Goal: Information Seeking & Learning: Learn about a topic

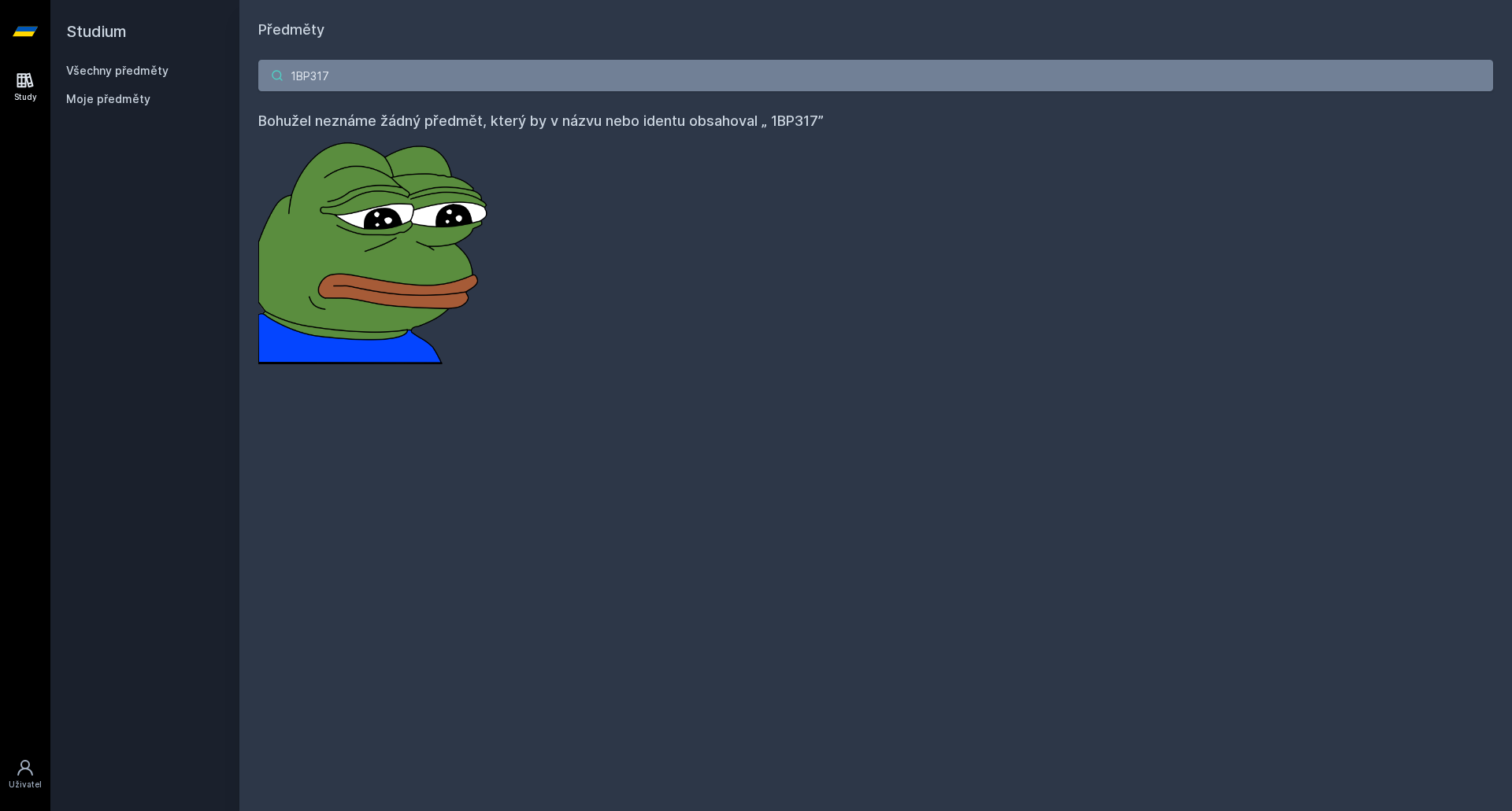
click at [1486, 69] on input "1BP317" at bounding box center [875, 75] width 1235 height 32
click at [1480, 75] on input "1BP317" at bounding box center [875, 75] width 1235 height 32
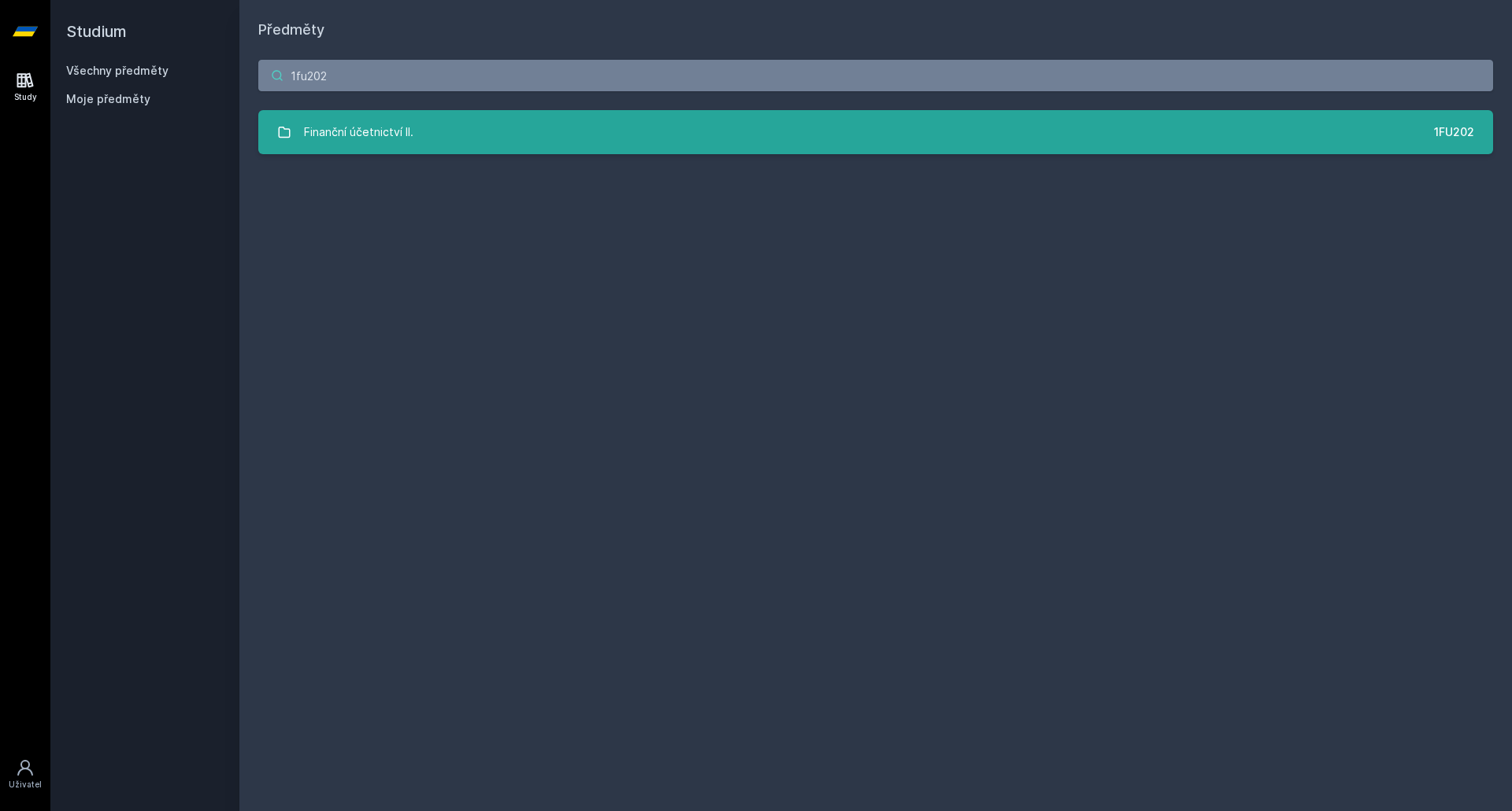
type input "1fu202"
click at [355, 150] on link "Finanční účetnictví II. 1FU202" at bounding box center [875, 132] width 1235 height 44
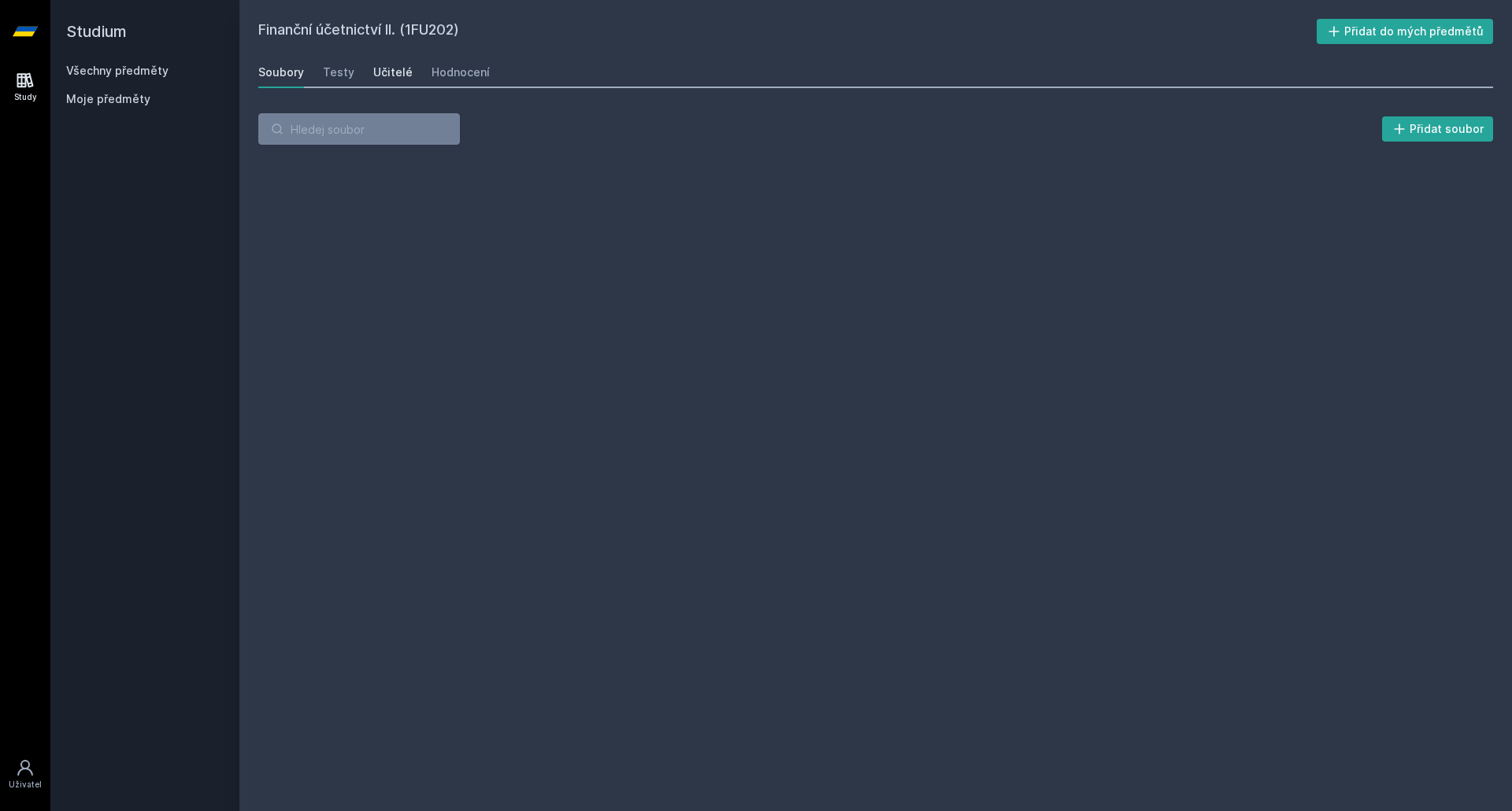
click at [384, 59] on link "Učitelé" at bounding box center [392, 73] width 39 height 32
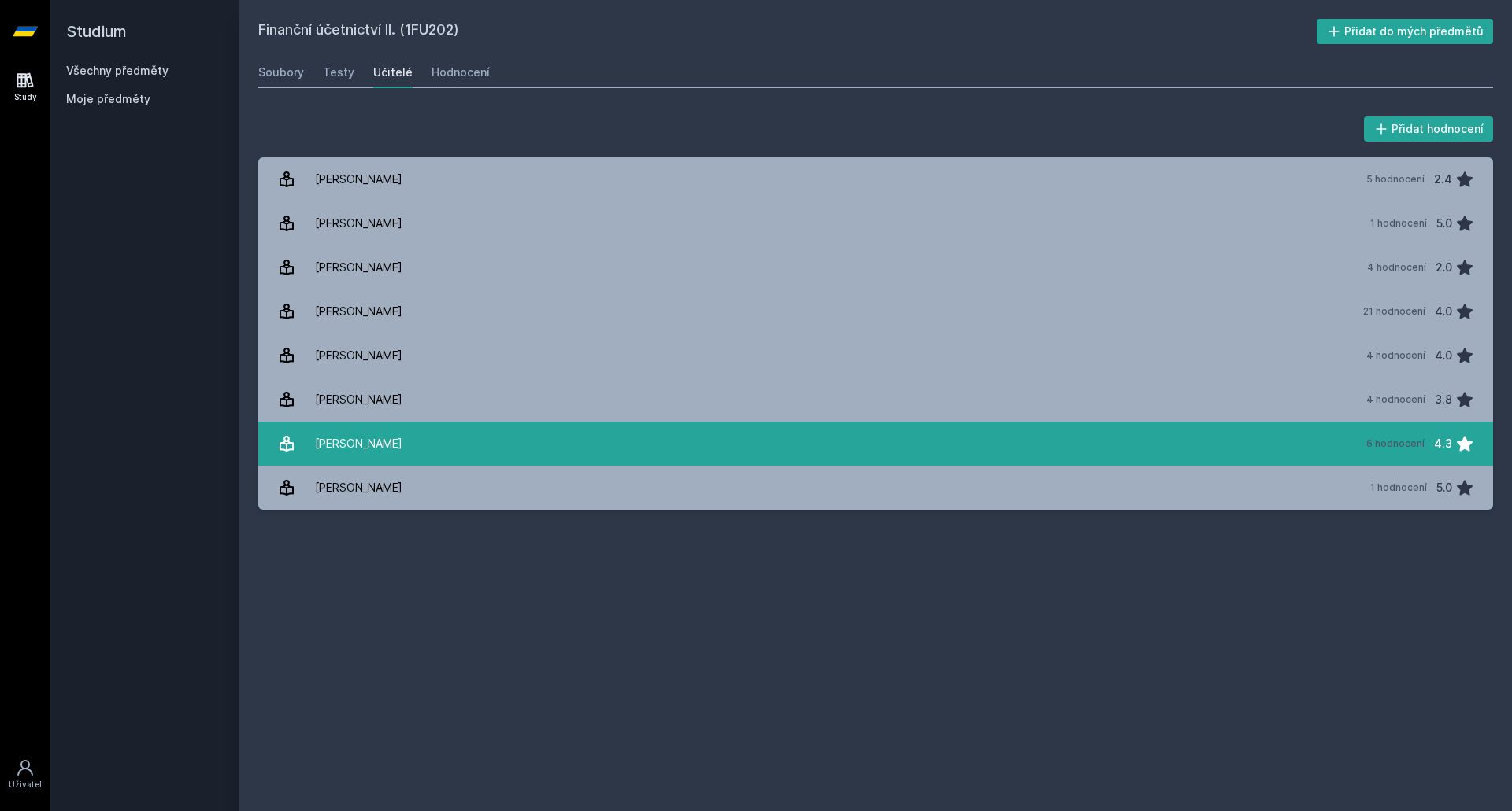
click at [383, 438] on div "[PERSON_NAME]" at bounding box center [359, 444] width 88 height 32
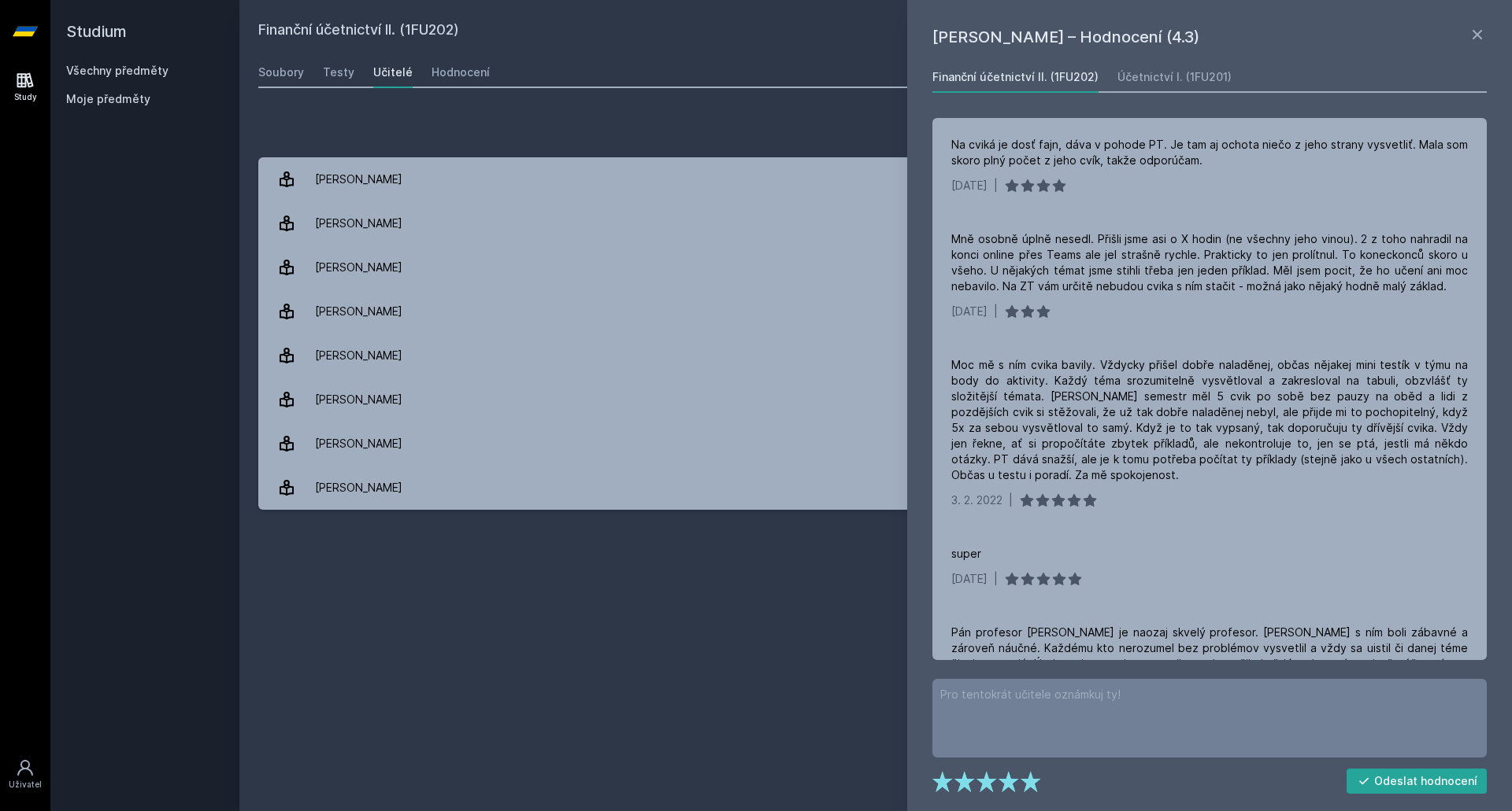
click at [670, 622] on div "Finanční účetnictví II. (1FU202) Přidat do mých předmětů [GEOGRAPHIC_DATA] Test…" at bounding box center [875, 406] width 1235 height 773
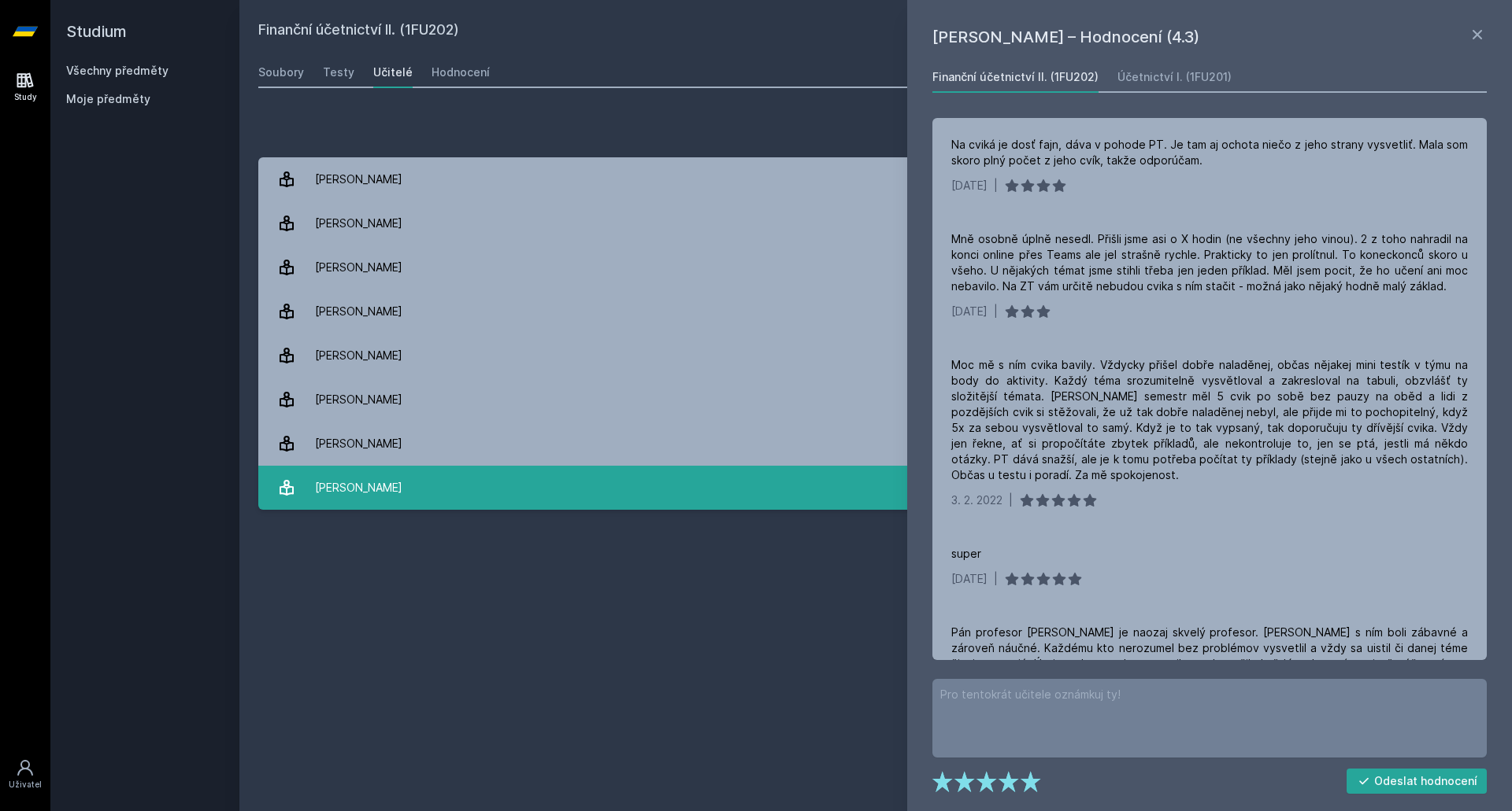
click at [553, 494] on link "[PERSON_NAME] 1 hodnocení 5.0" at bounding box center [875, 487] width 1235 height 44
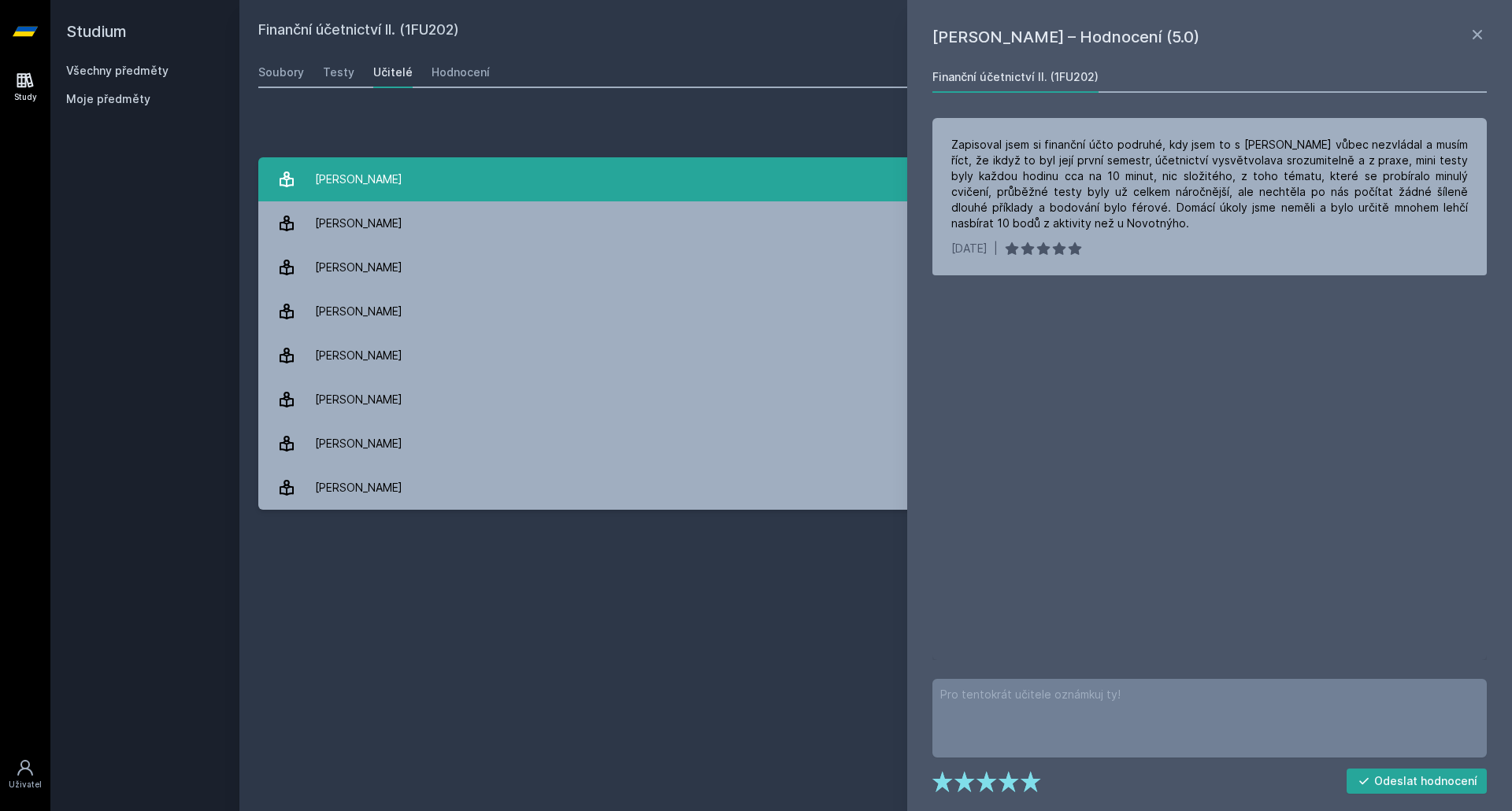
click at [504, 177] on link "[PERSON_NAME] 5 hodnocení 2.4" at bounding box center [875, 180] width 1235 height 44
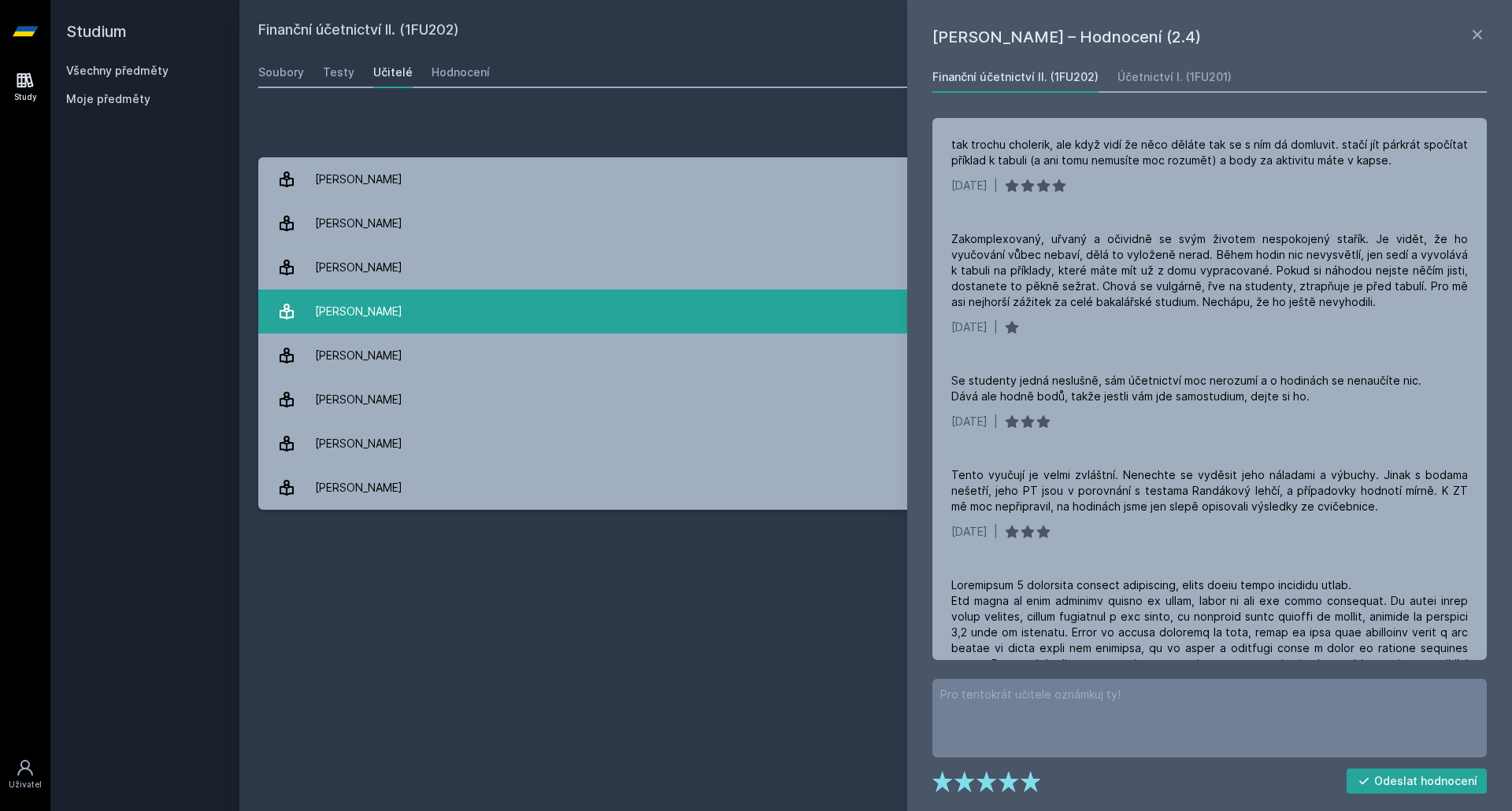
click at [401, 289] on link "[PERSON_NAME] 21 hodnocení 4.0" at bounding box center [875, 311] width 1235 height 44
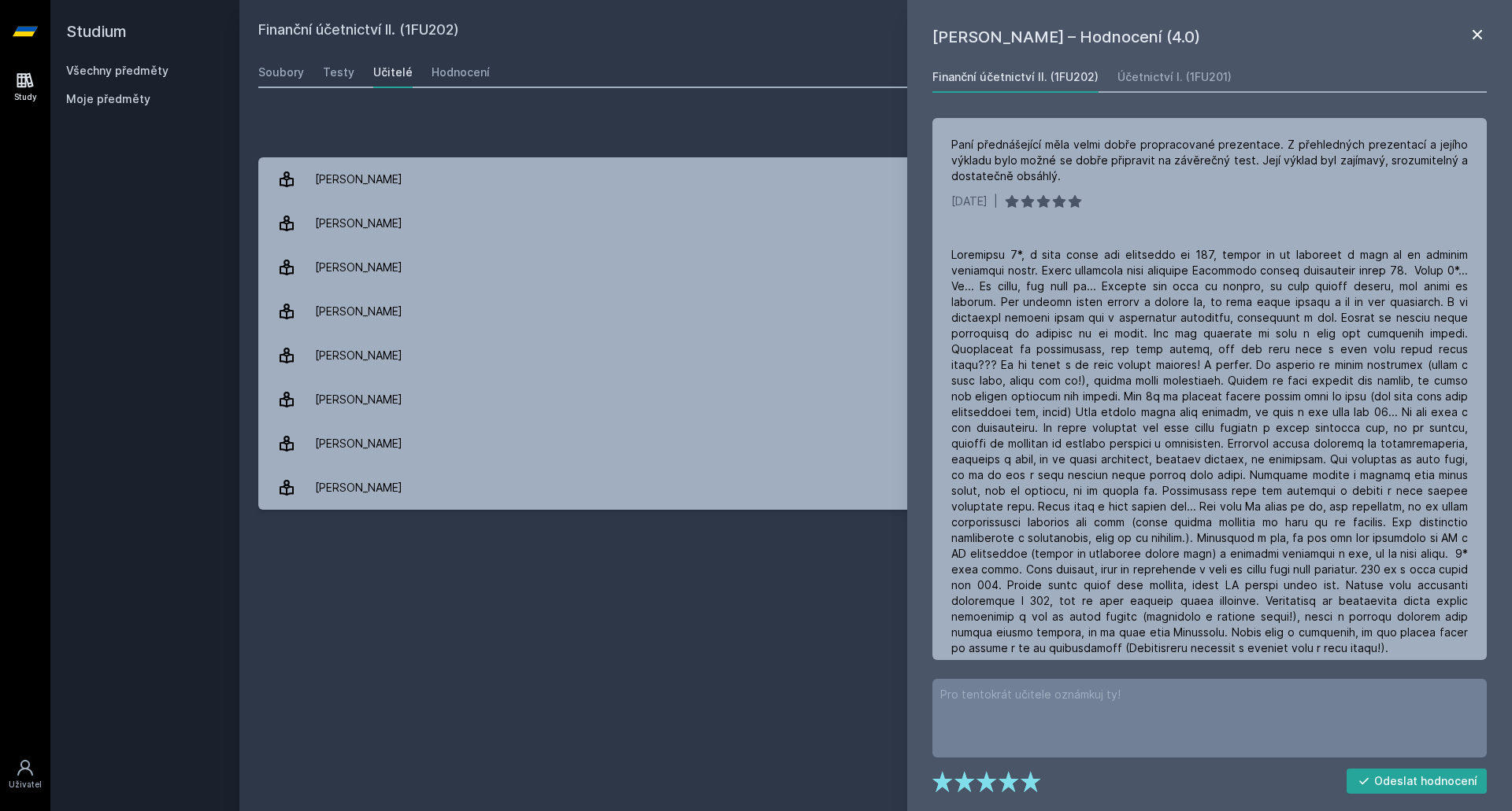
click at [1475, 35] on icon at bounding box center [1477, 34] width 10 height 10
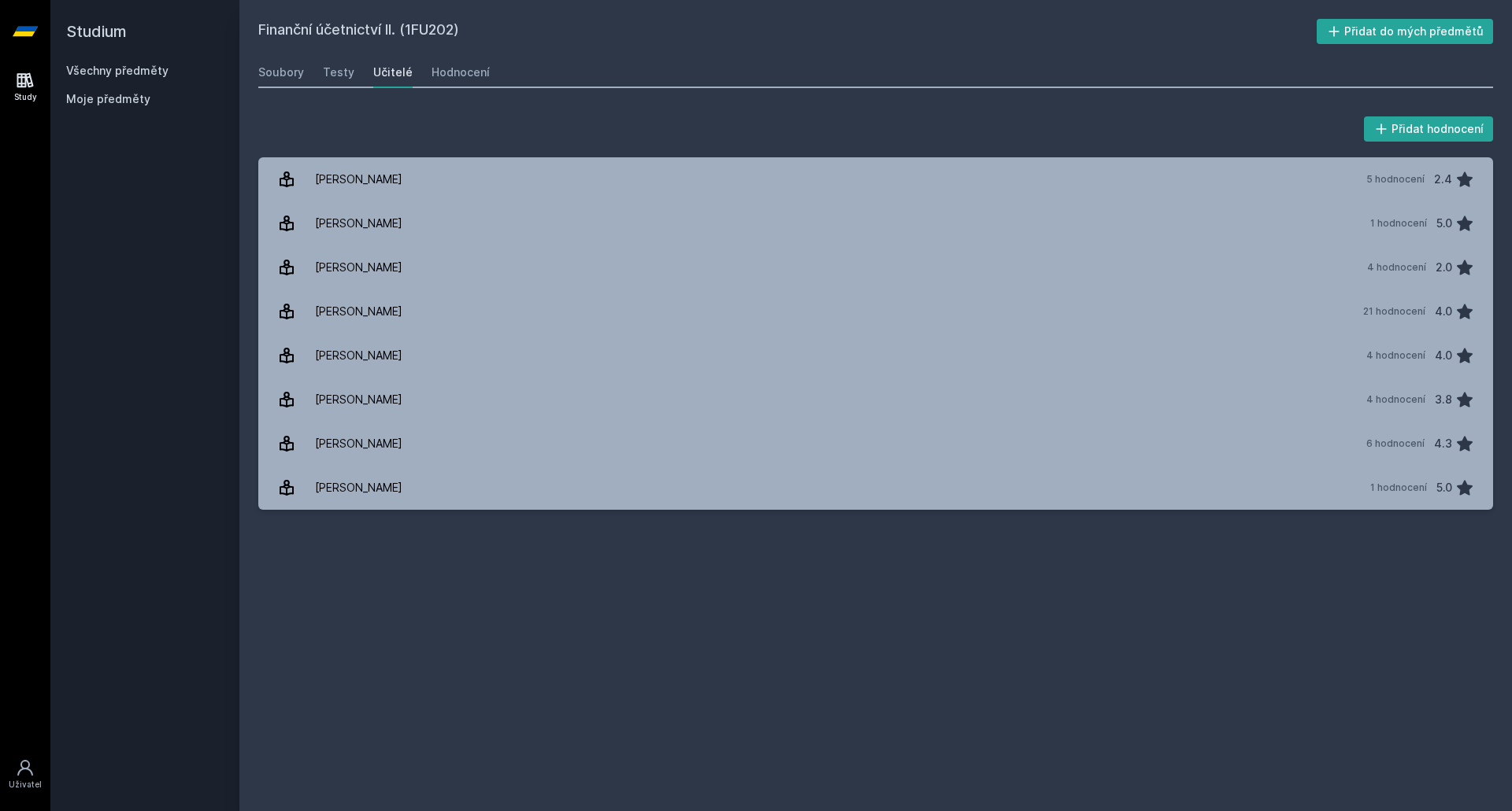
click at [91, 67] on link "Všechny předměty" at bounding box center [117, 70] width 103 height 13
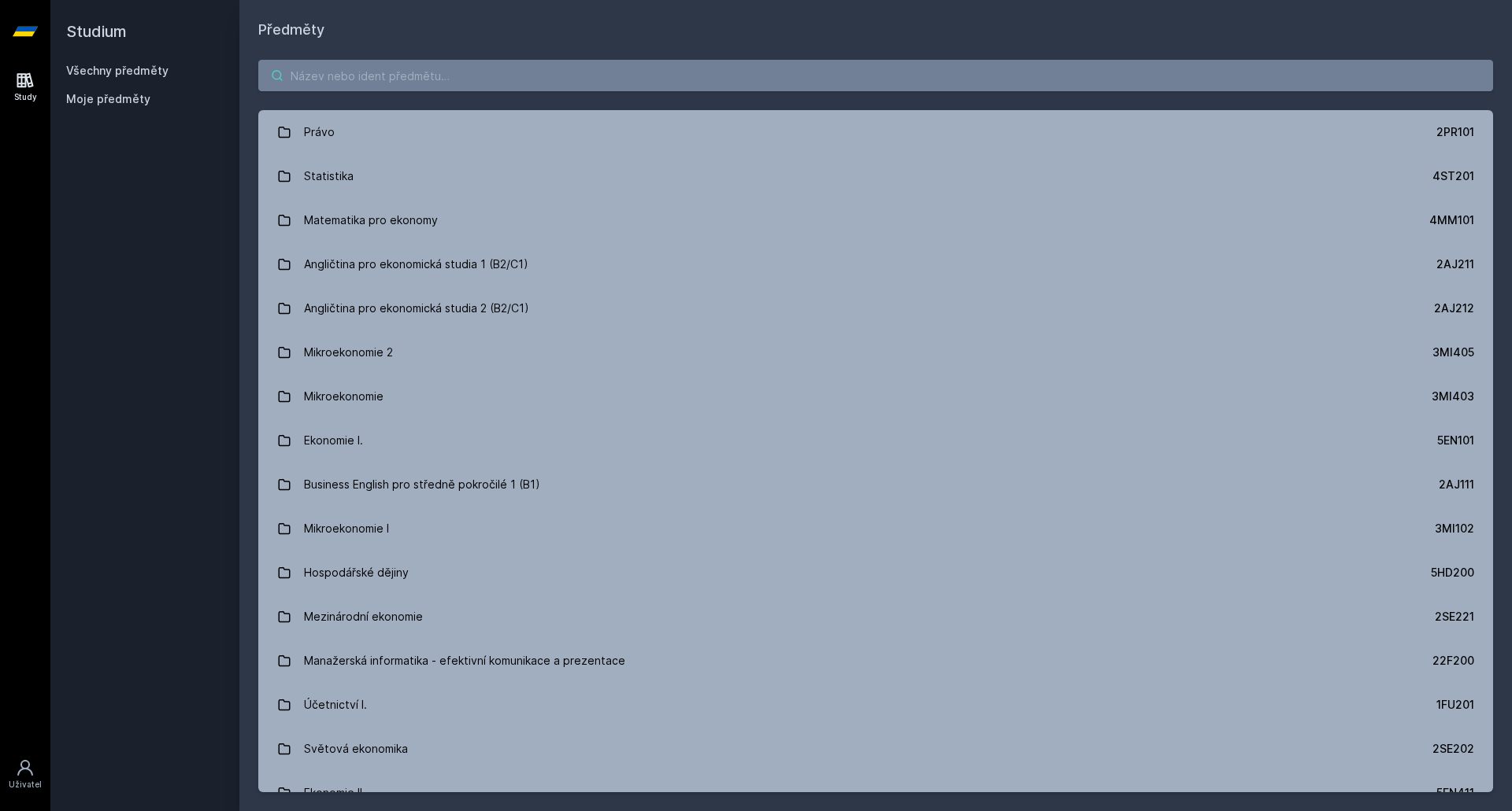
click at [301, 78] on input "search" at bounding box center [875, 75] width 1235 height 32
paste input "1FP214"
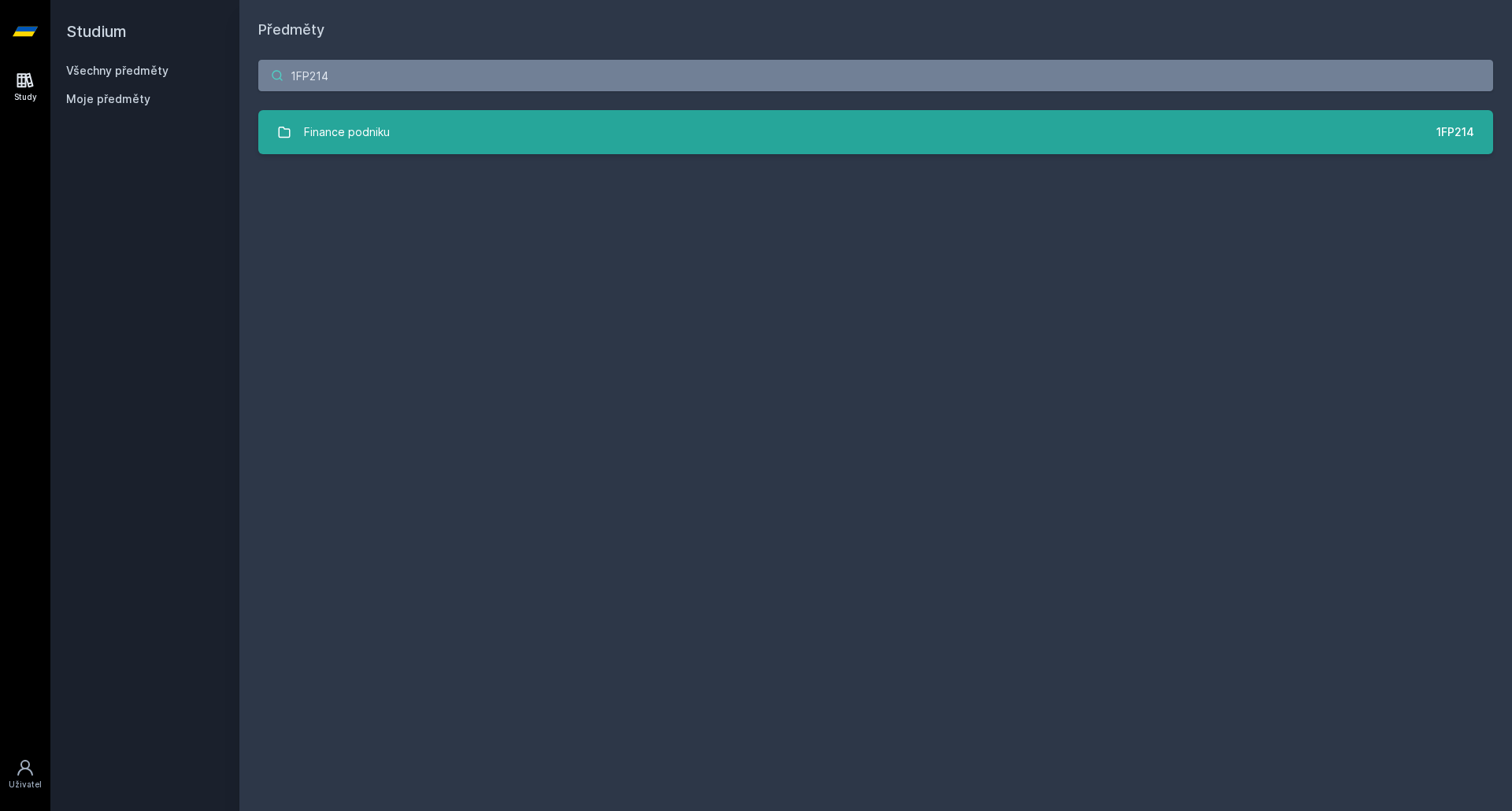
type input "1FP214"
click at [336, 134] on div "Finance podniku" at bounding box center [346, 132] width 86 height 32
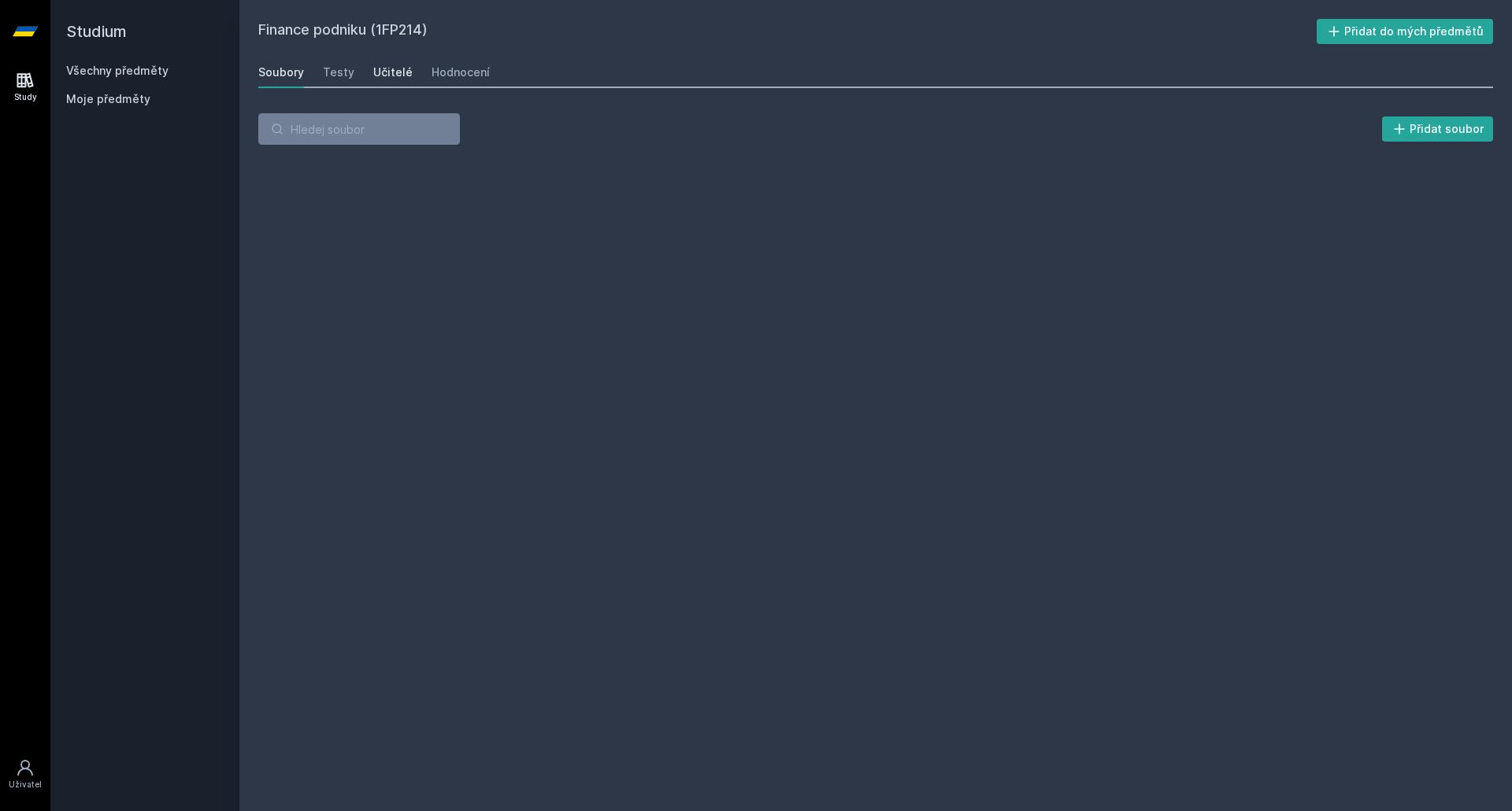
click at [373, 66] on div "Učitelé" at bounding box center [392, 73] width 39 height 16
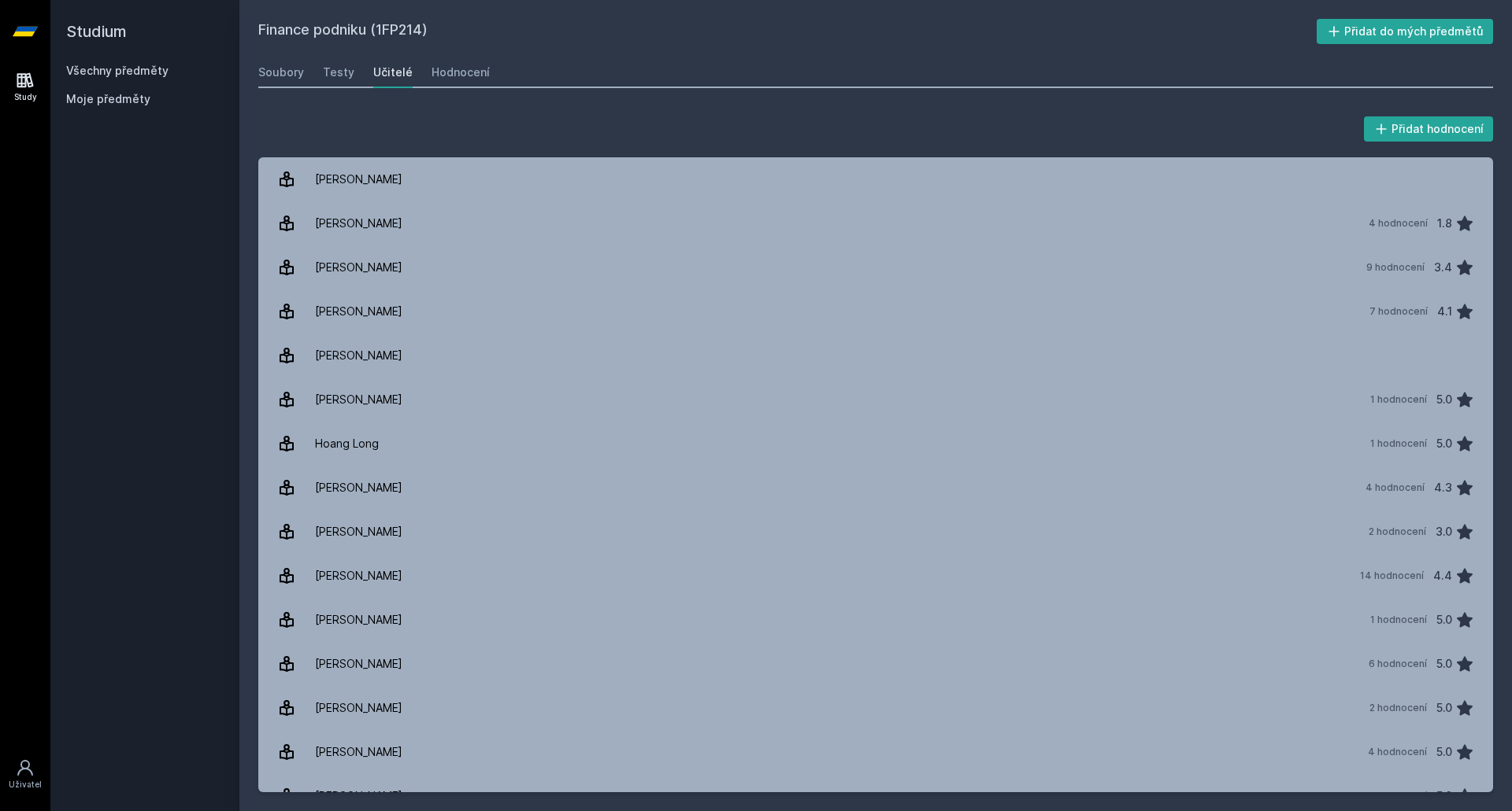
click at [119, 69] on link "Všechny předměty" at bounding box center [117, 70] width 103 height 13
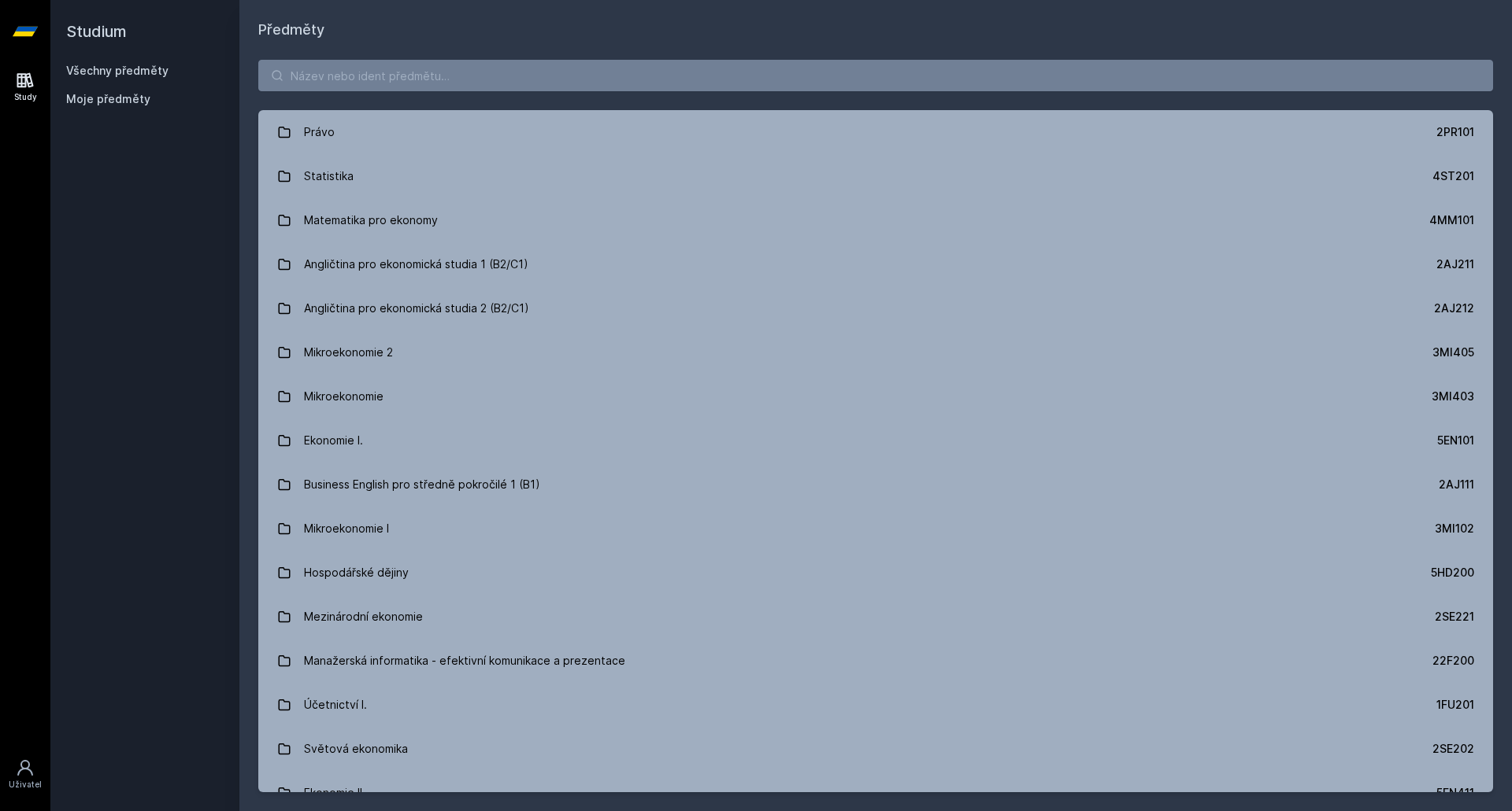
click at [323, 56] on div "Právo 2PR101 Statistika 4ST201 Matematika pro ekonomy 4MM101 Angličtina pro eko…" at bounding box center [875, 426] width 1273 height 771
click at [324, 65] on input "search" at bounding box center [875, 75] width 1235 height 32
paste input "1BP307"
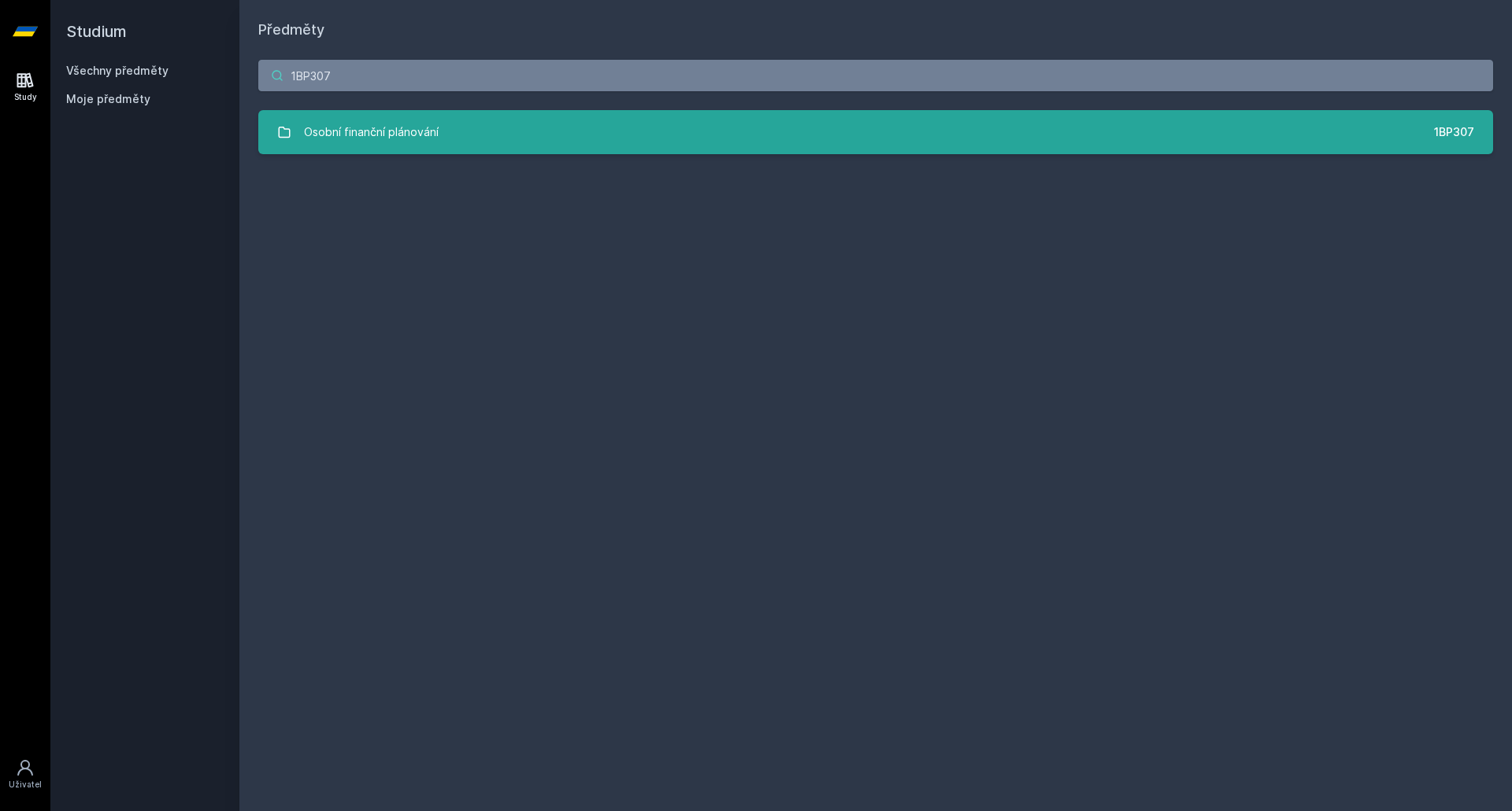
type input "1BP307"
click at [474, 140] on link "Osobní finanční plánování 1BP307" at bounding box center [875, 132] width 1235 height 44
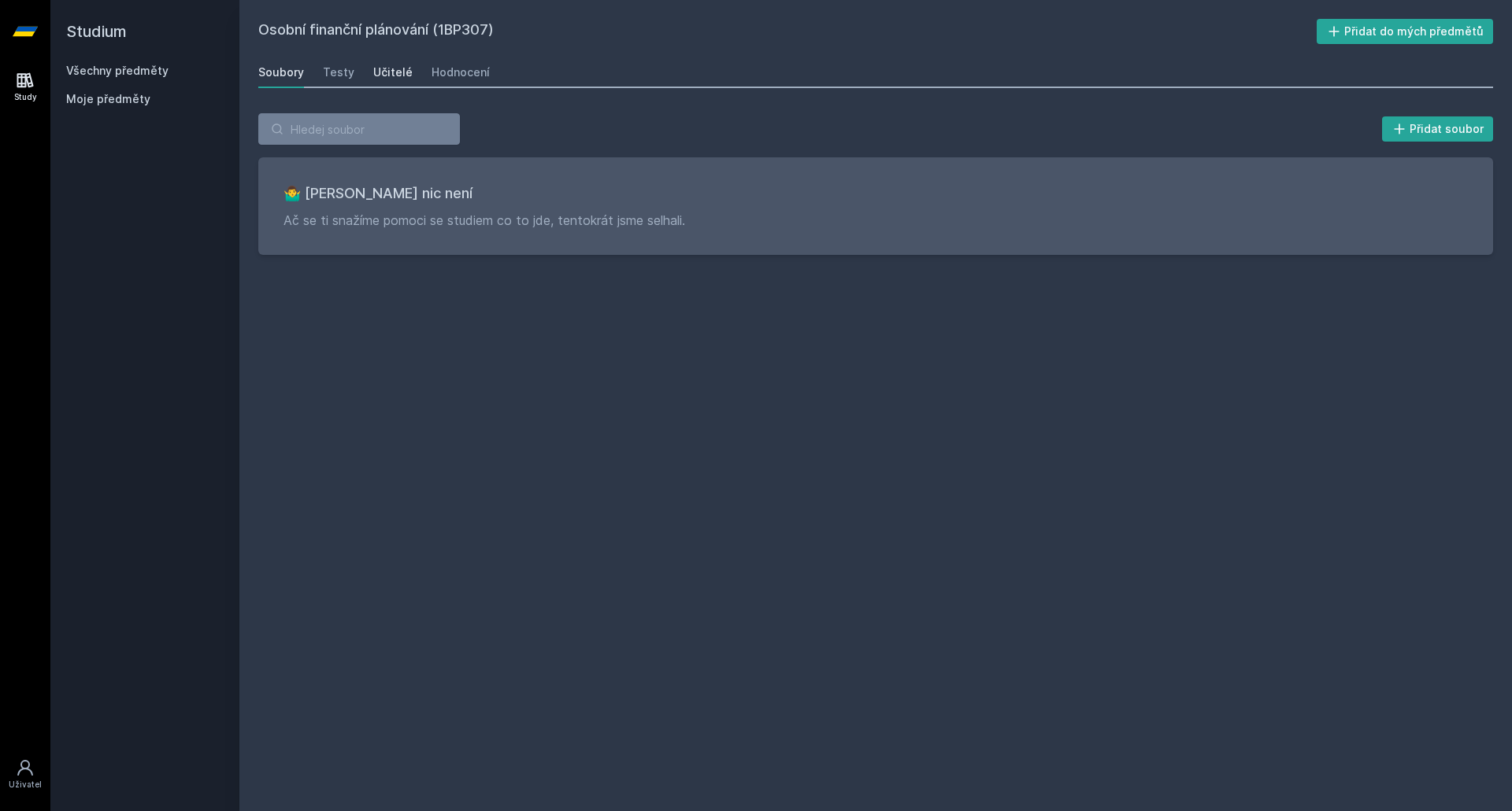
click at [389, 70] on div "Učitelé" at bounding box center [392, 73] width 39 height 16
click at [349, 70] on div "Testy" at bounding box center [339, 73] width 32 height 16
click at [466, 72] on div "Hodnocení" at bounding box center [460, 73] width 58 height 16
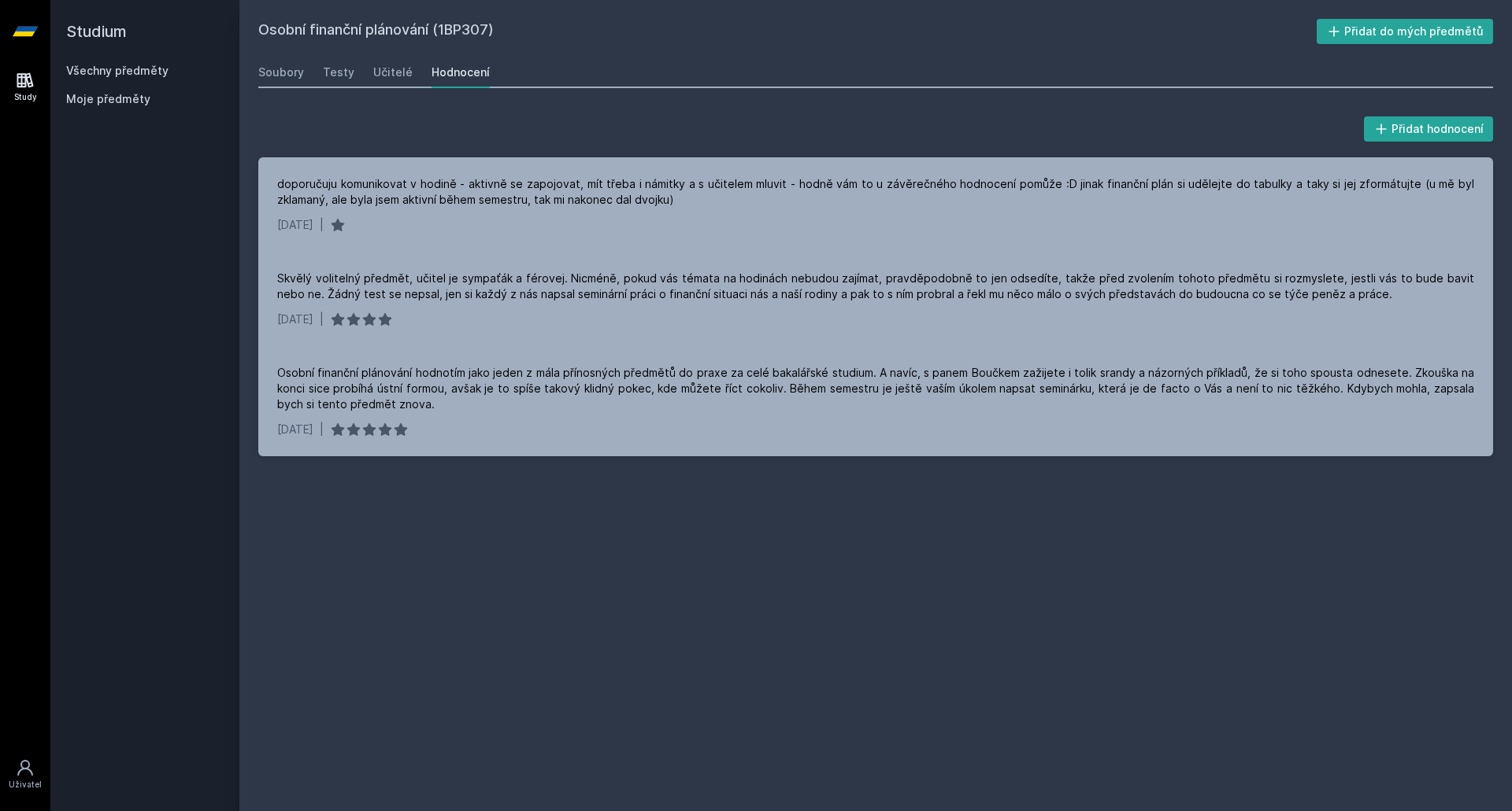
click at [86, 73] on link "Všechny předměty" at bounding box center [117, 70] width 103 height 13
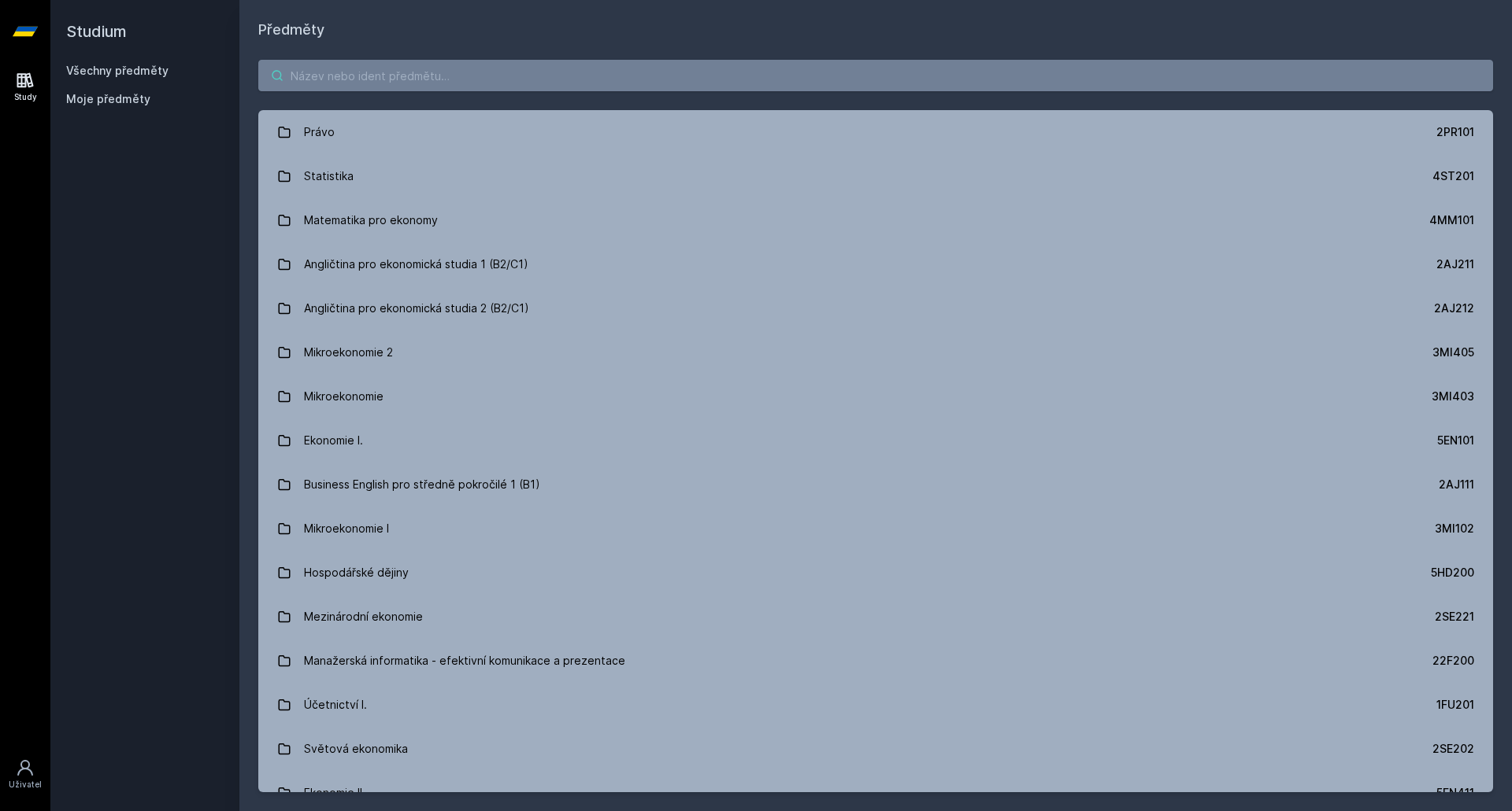
click at [511, 79] on input "search" at bounding box center [875, 75] width 1235 height 32
paste input "1DP324"
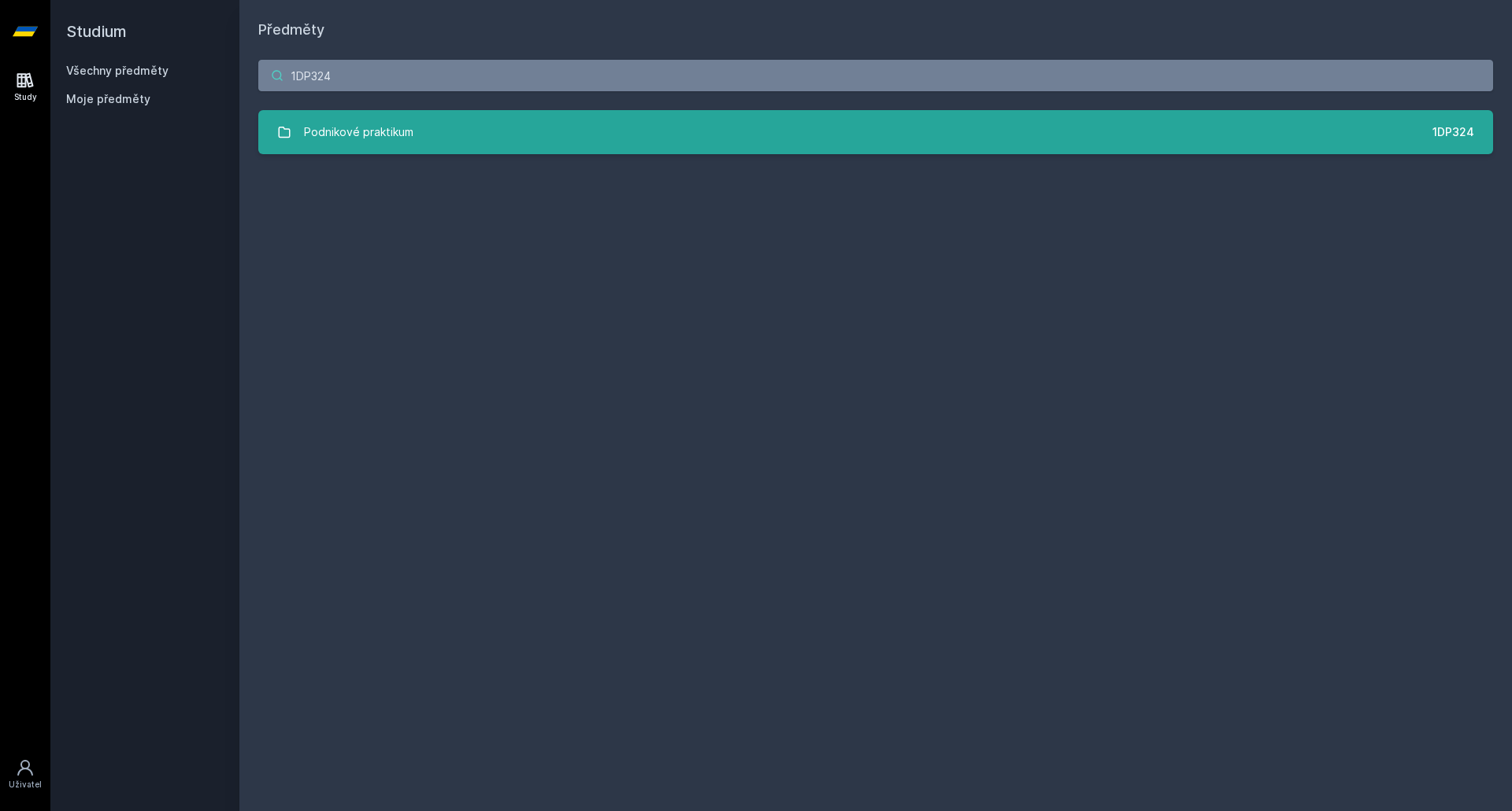
type input "1DP324"
click at [559, 126] on link "Podnikové praktikum 1DP324" at bounding box center [875, 132] width 1235 height 44
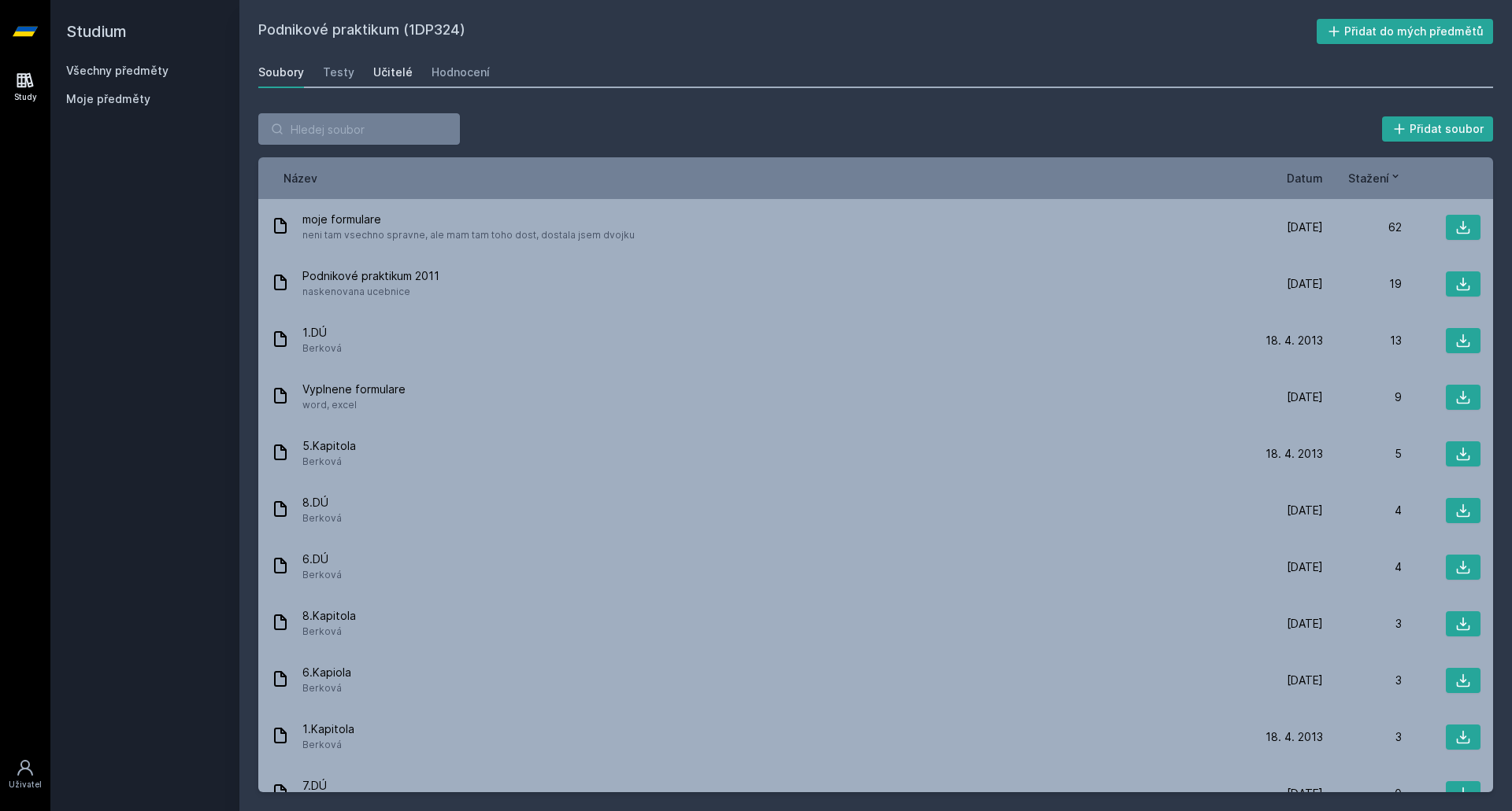
click at [383, 69] on div "Učitelé" at bounding box center [392, 73] width 39 height 16
